Goal: Find contact information: Obtain details needed to contact an individual or organization

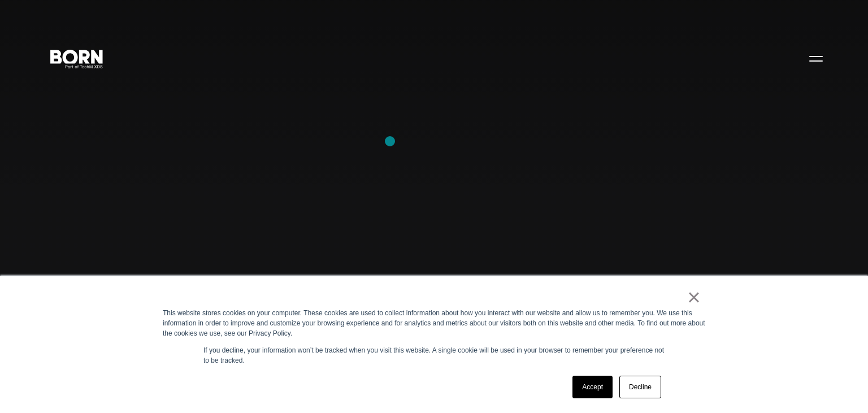
drag, startPoint x: 393, startPoint y: 141, endPoint x: 385, endPoint y: 141, distance: 8.5
click at [385, 141] on div "Combining creative, content, and commerce to drive change. Imagine, build, and …" at bounding box center [434, 206] width 868 height 413
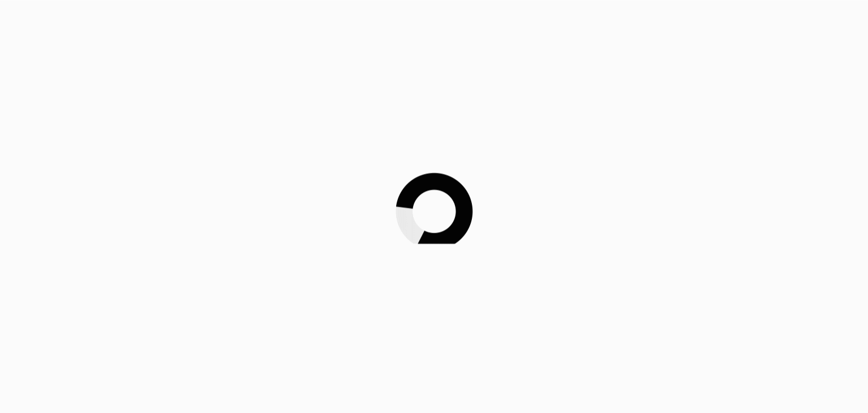
scroll to position [119, 0]
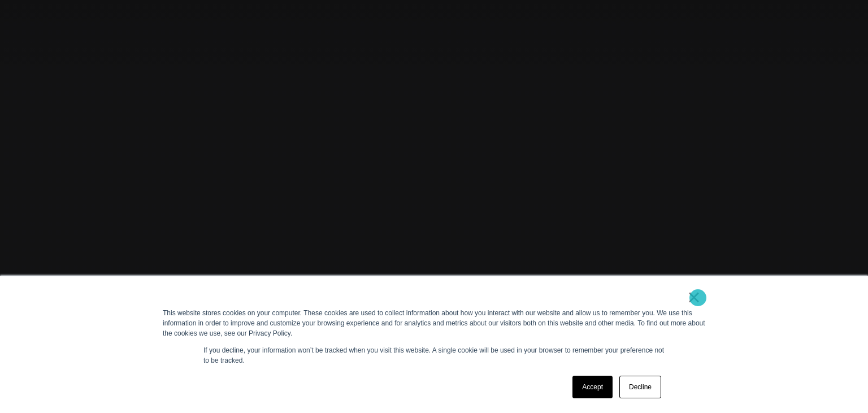
click at [698, 298] on link "×" at bounding box center [694, 297] width 14 height 10
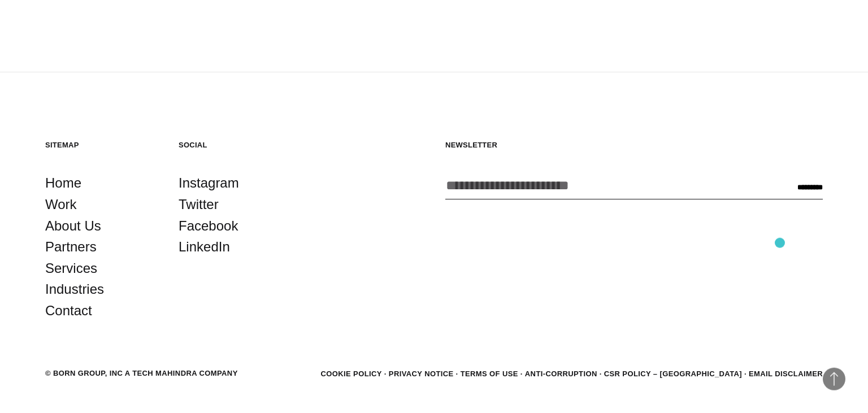
scroll to position [3064, 0]
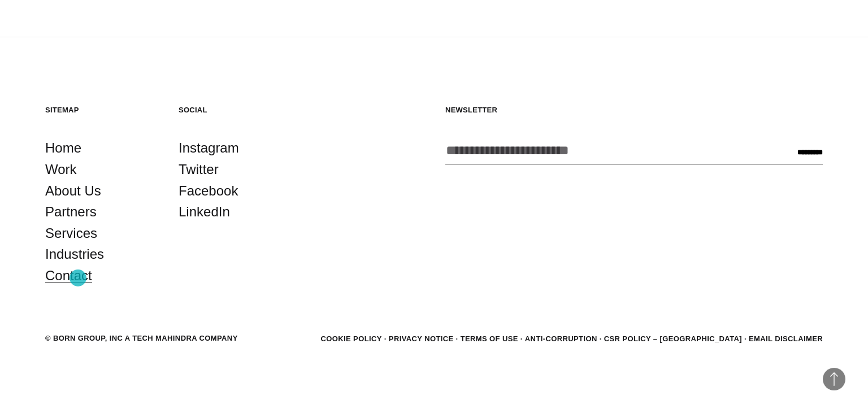
click at [78, 278] on link "Contact" at bounding box center [68, 275] width 47 height 21
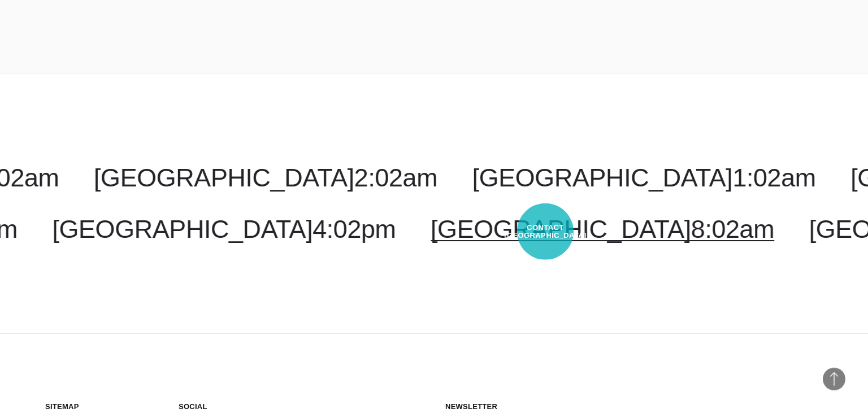
scroll to position [2760, 0]
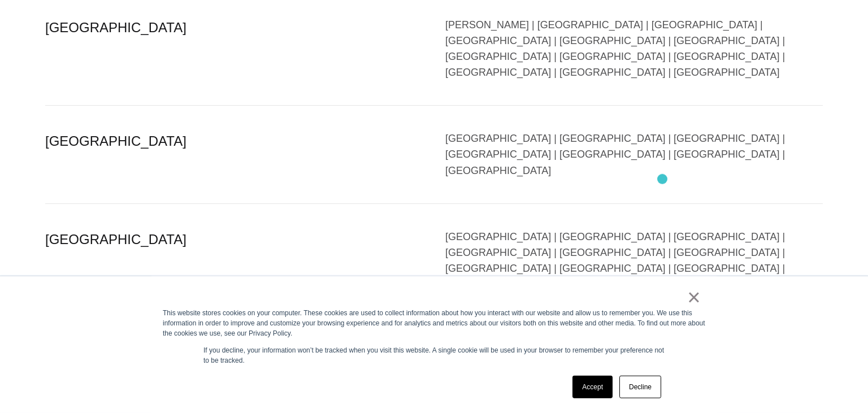
scroll to position [2386, 0]
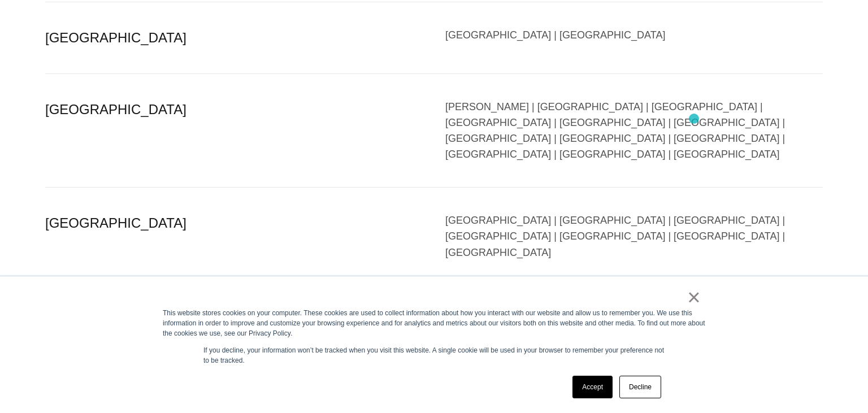
click at [694, 311] on div "[GEOGRAPHIC_DATA] | [GEOGRAPHIC_DATA] | [GEOGRAPHIC_DATA] | [GEOGRAPHIC_DATA] |…" at bounding box center [633, 358] width 377 height 95
click at [687, 311] on div "[GEOGRAPHIC_DATA] | [GEOGRAPHIC_DATA] | [GEOGRAPHIC_DATA] | [GEOGRAPHIC_DATA] |…" at bounding box center [633, 358] width 377 height 95
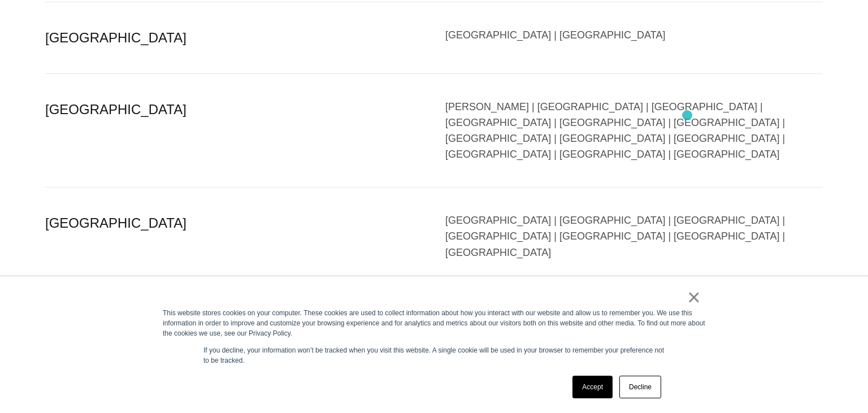
click at [687, 311] on div "[GEOGRAPHIC_DATA] | [GEOGRAPHIC_DATA] | [GEOGRAPHIC_DATA] | [GEOGRAPHIC_DATA] |…" at bounding box center [633, 358] width 377 height 95
